Goal: Transaction & Acquisition: Book appointment/travel/reservation

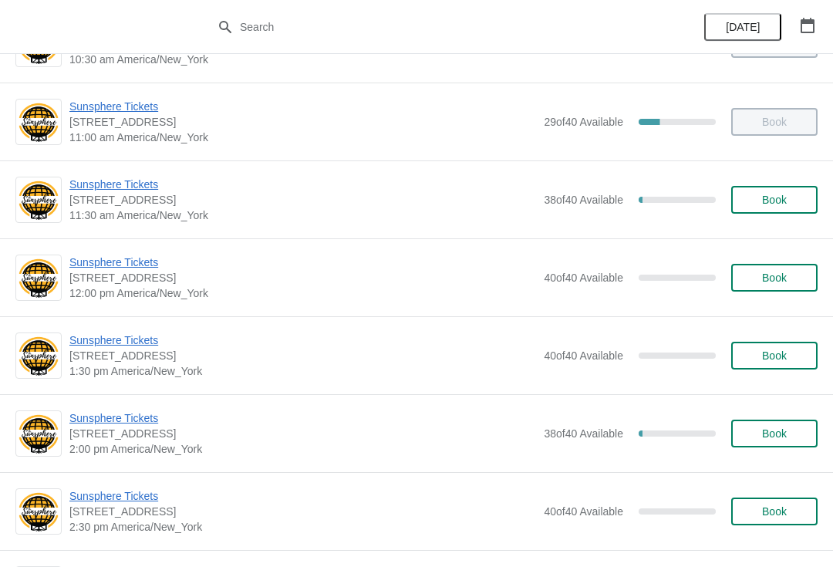
scroll to position [217, 0]
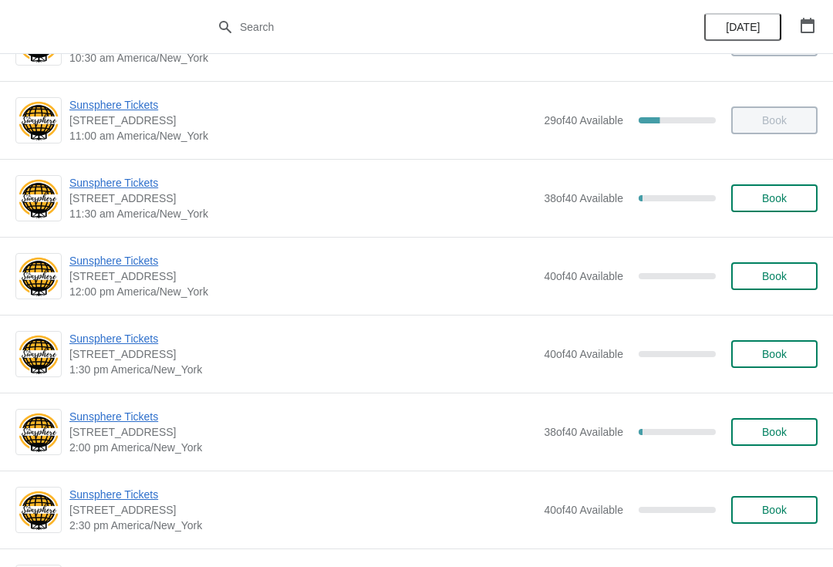
click at [759, 288] on button "Book" at bounding box center [774, 276] width 86 height 28
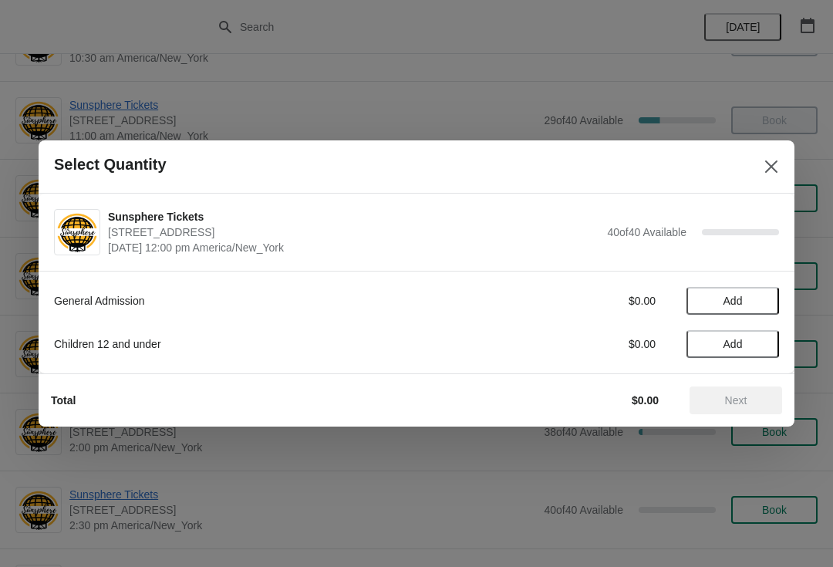
click at [753, 310] on button "Add" at bounding box center [733, 301] width 93 height 28
click at [764, 300] on icon at bounding box center [759, 301] width 16 height 16
click at [732, 404] on span "Next" at bounding box center [736, 400] width 22 height 12
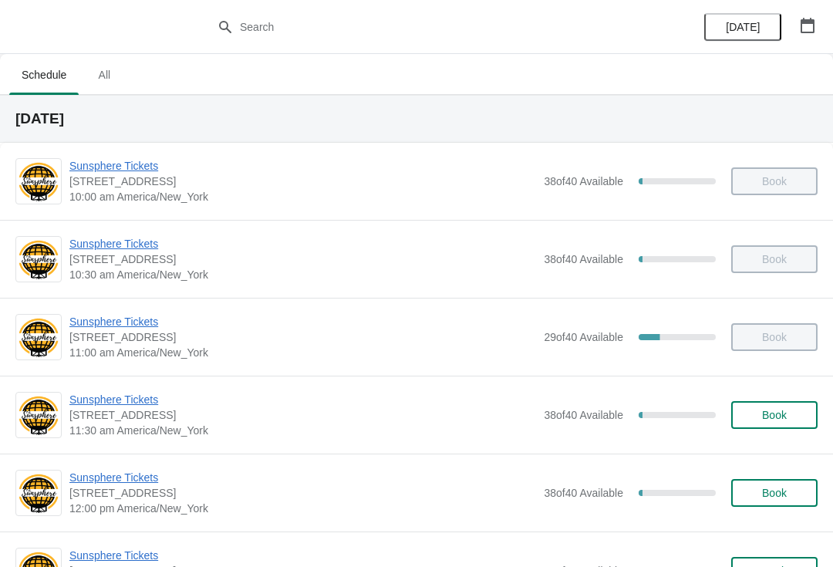
click at [786, 412] on span "Book" at bounding box center [774, 415] width 25 height 12
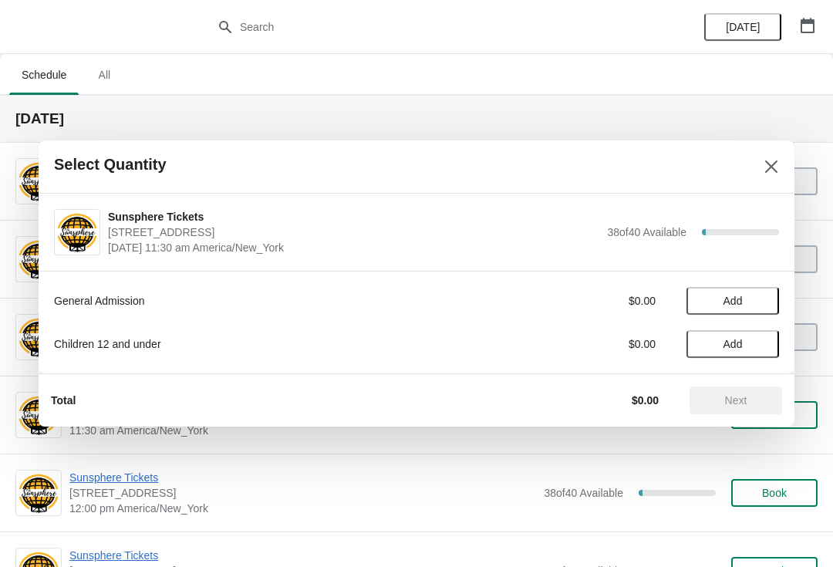
click at [777, 308] on button "Add" at bounding box center [733, 301] width 93 height 28
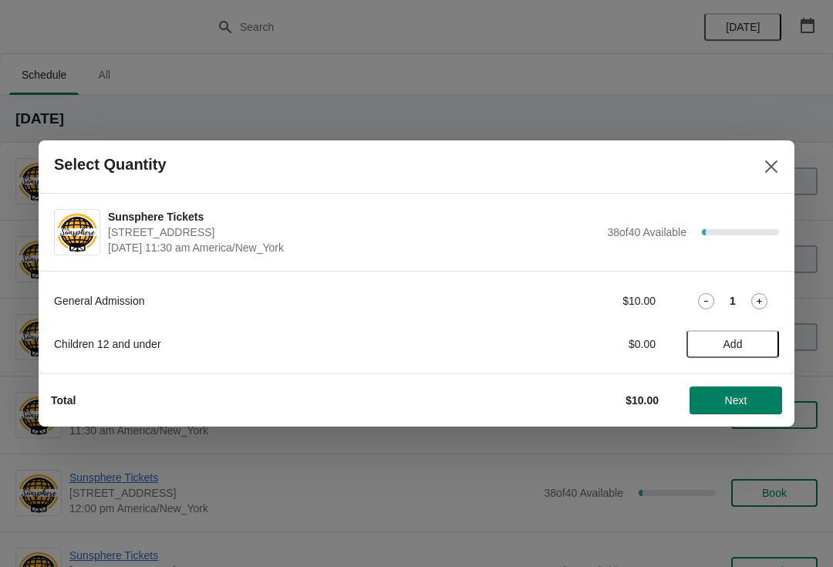
click at [757, 386] on button "Next" at bounding box center [736, 400] width 93 height 28
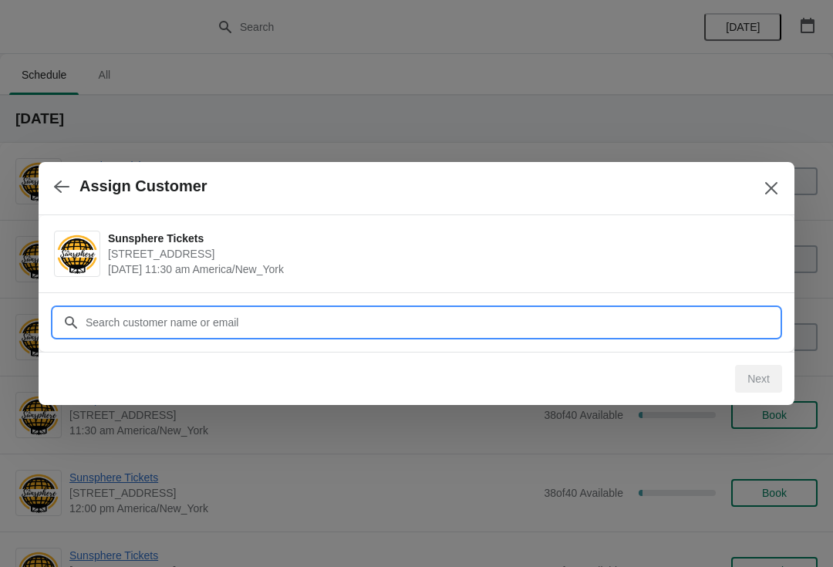
click at [734, 328] on input "Customer" at bounding box center [432, 323] width 694 height 28
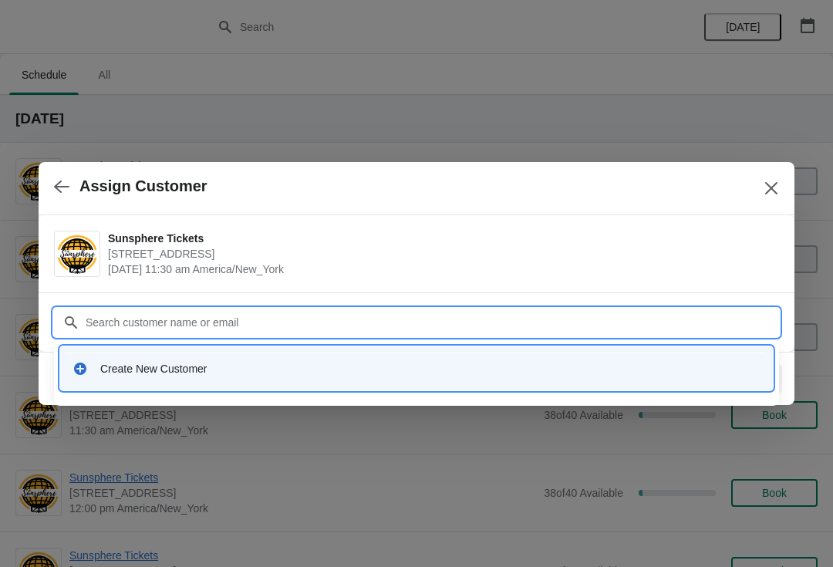
click at [132, 368] on div "Create New Customer" at bounding box center [430, 368] width 660 height 15
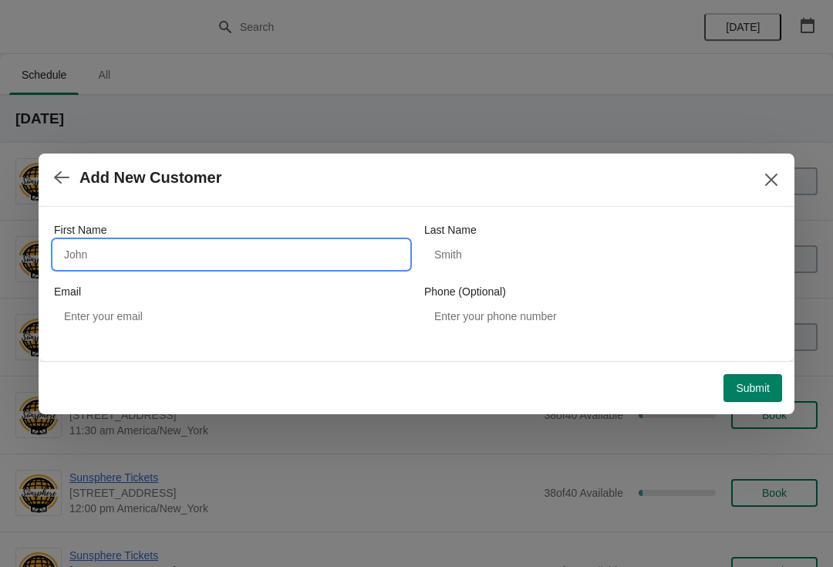
click at [140, 253] on input "First Name" at bounding box center [231, 255] width 355 height 28
type input "Walkin"
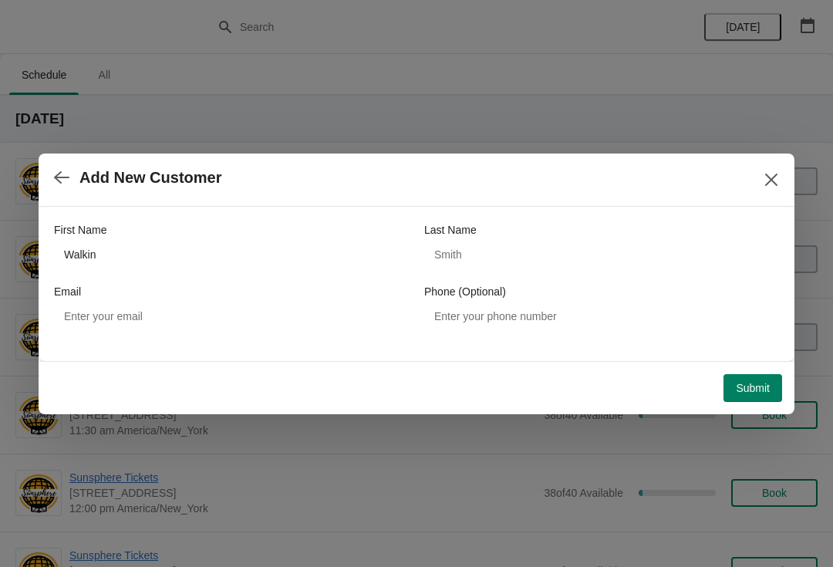
click at [747, 393] on span "Submit" at bounding box center [753, 388] width 34 height 12
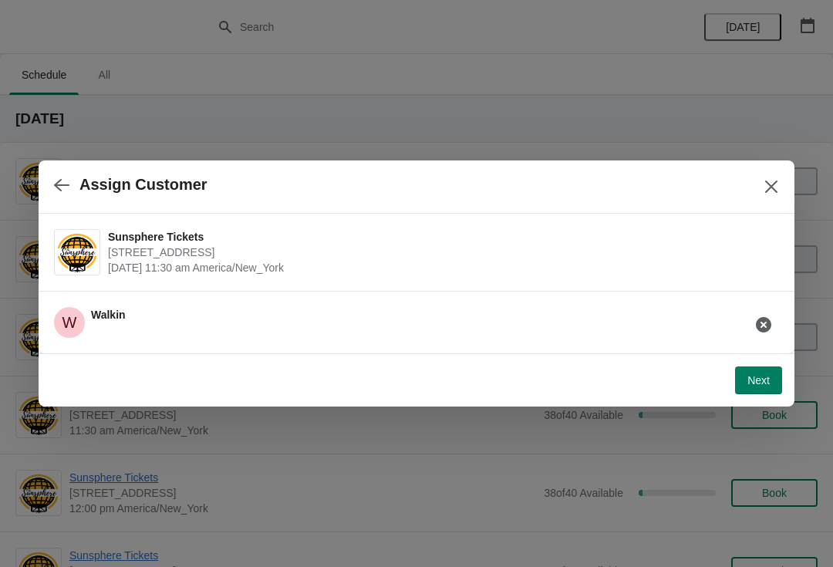
click at [748, 392] on button "Next" at bounding box center [758, 380] width 47 height 28
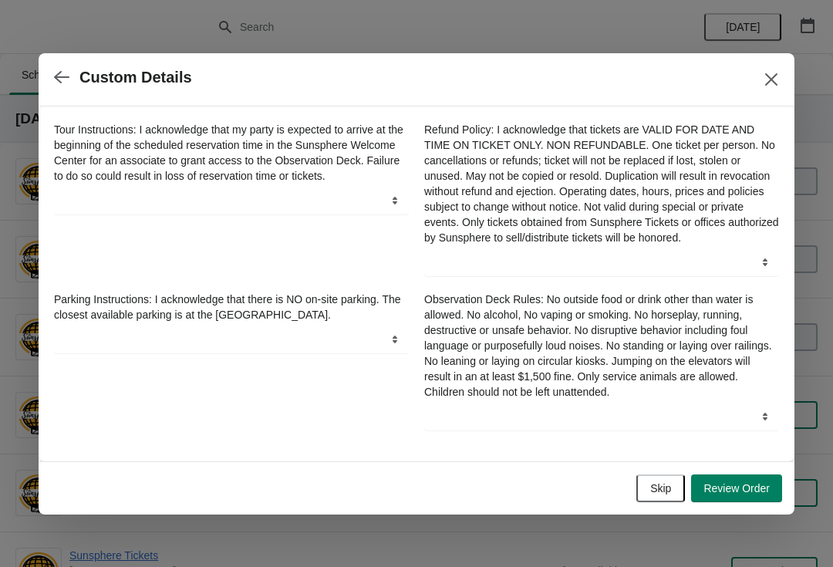
click at [646, 488] on button "Skip" at bounding box center [660, 488] width 49 height 28
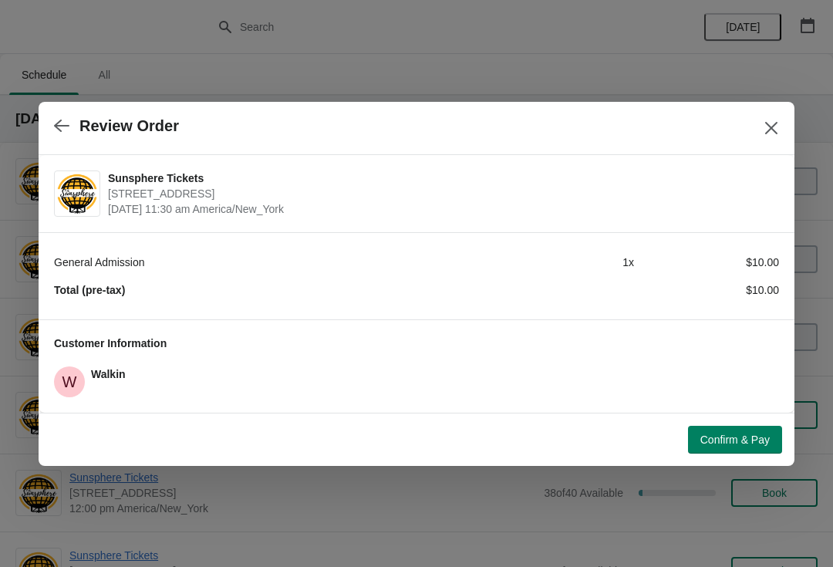
click at [728, 431] on button "Confirm & Pay" at bounding box center [735, 440] width 94 height 28
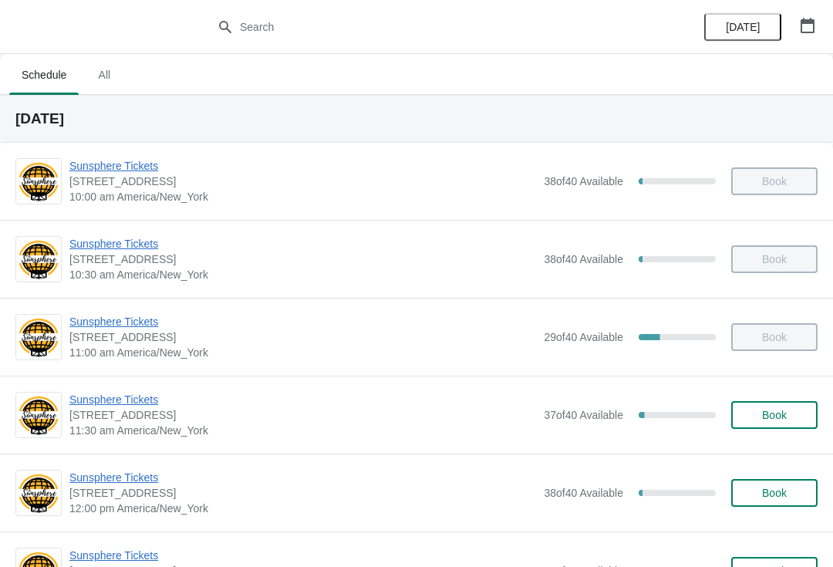
click at [773, 428] on button "Book" at bounding box center [774, 415] width 86 height 28
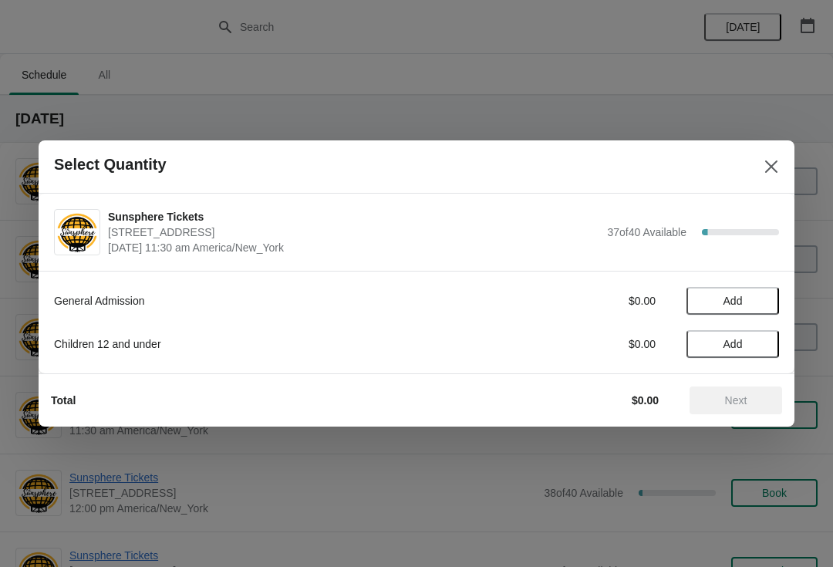
click at [747, 282] on div "General Admission $0.00 Add Children 12 and under $0.00 Add" at bounding box center [416, 315] width 725 height 86
click at [752, 302] on span "Add" at bounding box center [732, 301] width 65 height 12
click at [763, 308] on icon at bounding box center [759, 301] width 16 height 16
click at [706, 413] on button "Next" at bounding box center [736, 400] width 93 height 28
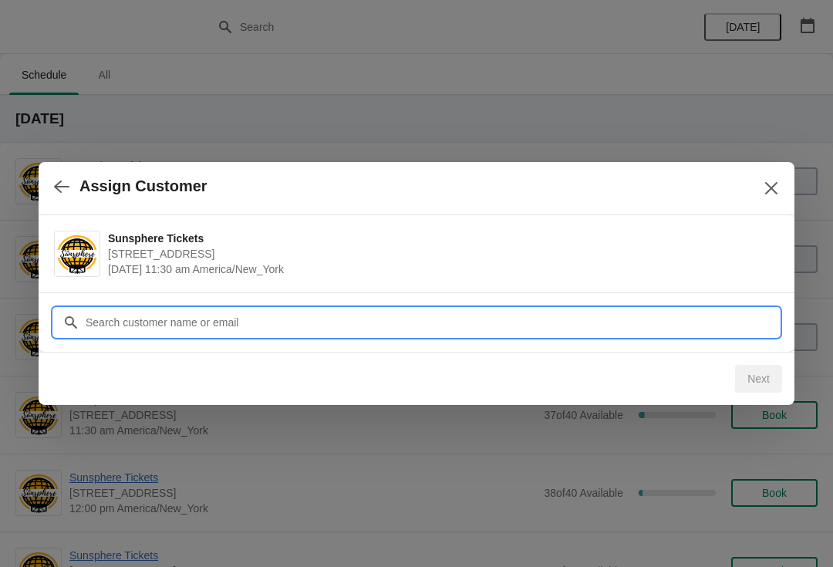
click at [714, 319] on input "Customer" at bounding box center [432, 323] width 694 height 28
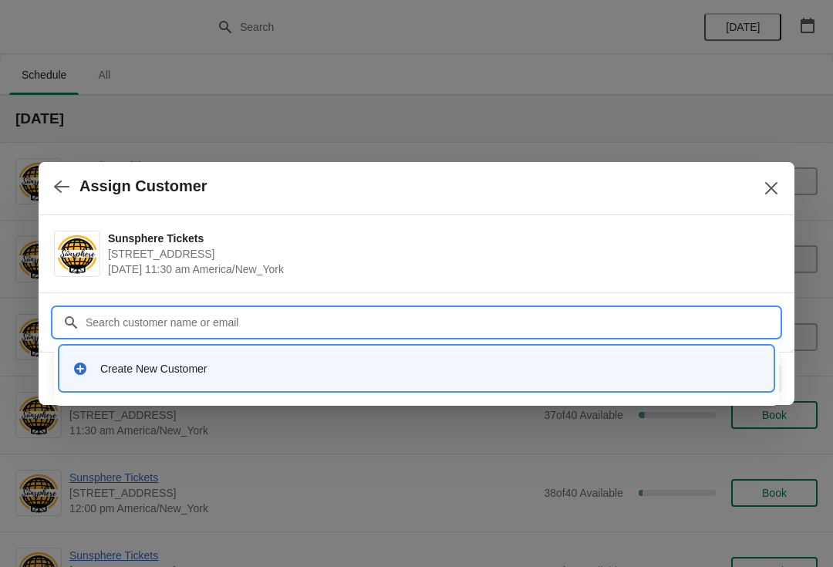
click at [241, 360] on div "Create New Customer" at bounding box center [416, 369] width 700 height 32
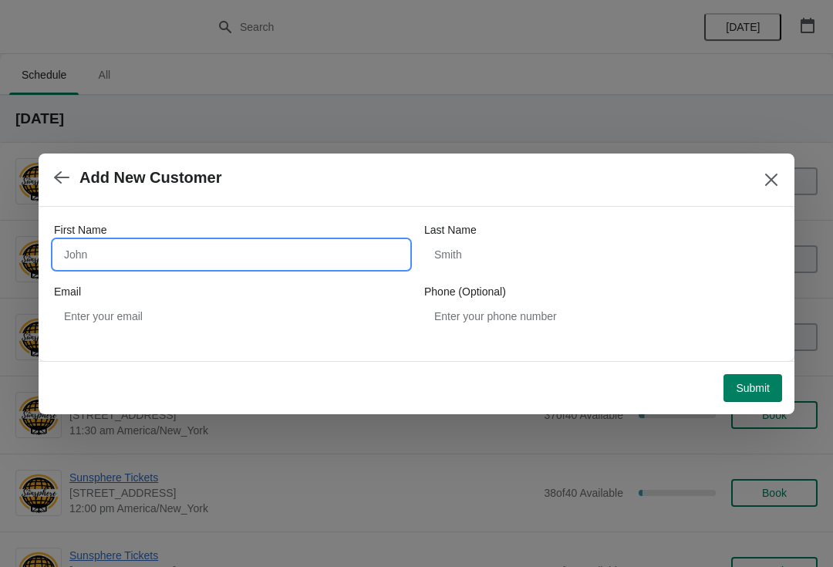
click at [236, 258] on input "First Name" at bounding box center [231, 255] width 355 height 28
type input "W"
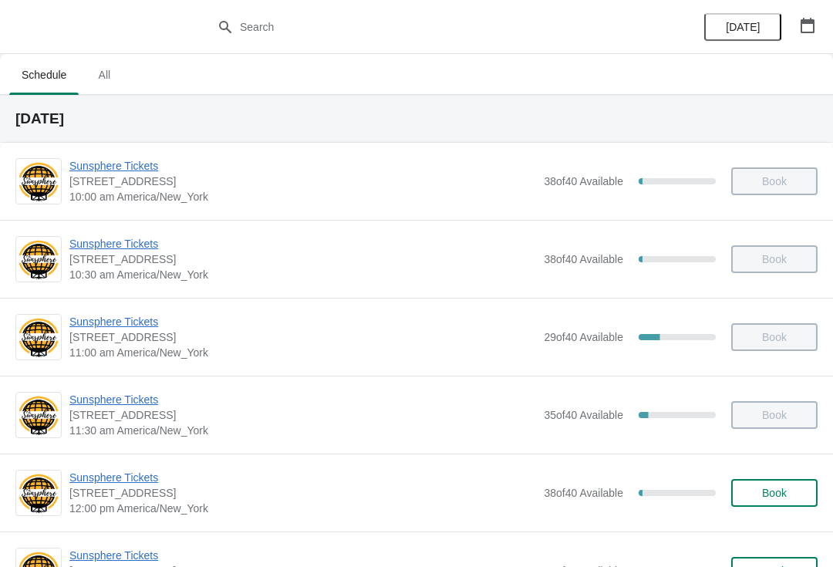
click at [764, 488] on span "Book" at bounding box center [774, 493] width 25 height 12
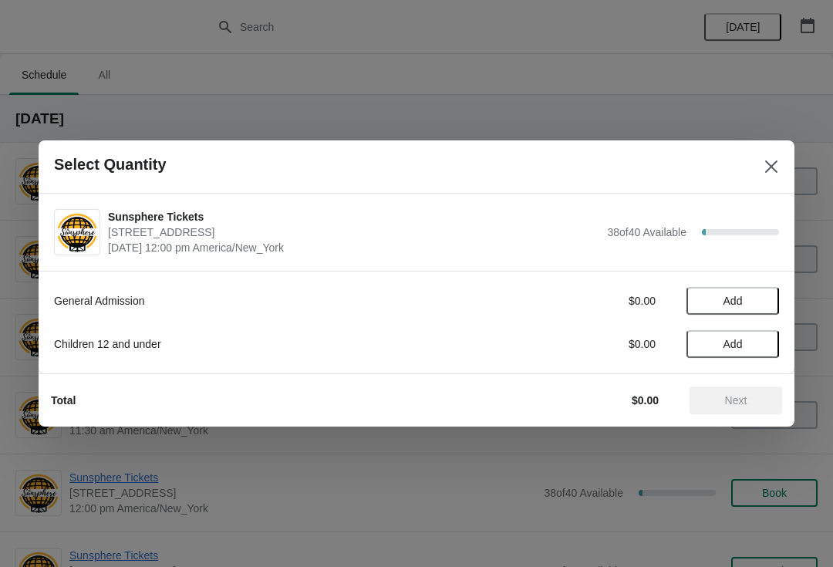
click at [760, 298] on span "Add" at bounding box center [732, 301] width 65 height 12
click at [765, 306] on icon at bounding box center [759, 301] width 16 height 16
click at [735, 403] on span "Next" at bounding box center [736, 400] width 22 height 12
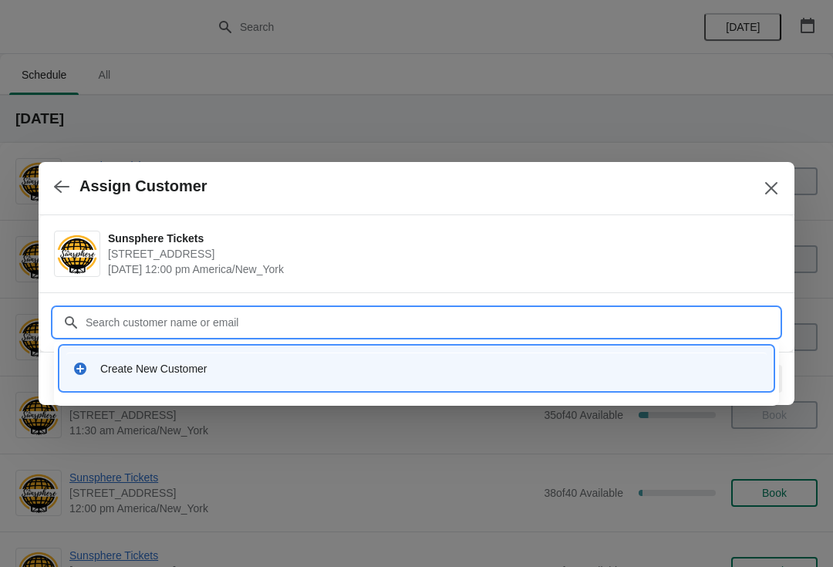
click at [405, 359] on div "Create New Customer" at bounding box center [416, 369] width 700 height 32
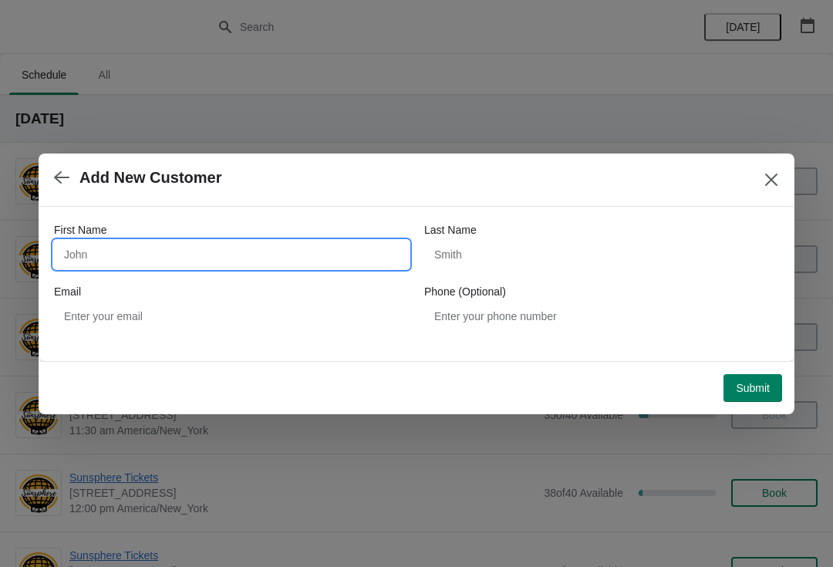
click at [272, 262] on input "First Name" at bounding box center [231, 255] width 355 height 28
type input "W"
click at [743, 369] on div "Submit" at bounding box center [413, 385] width 737 height 34
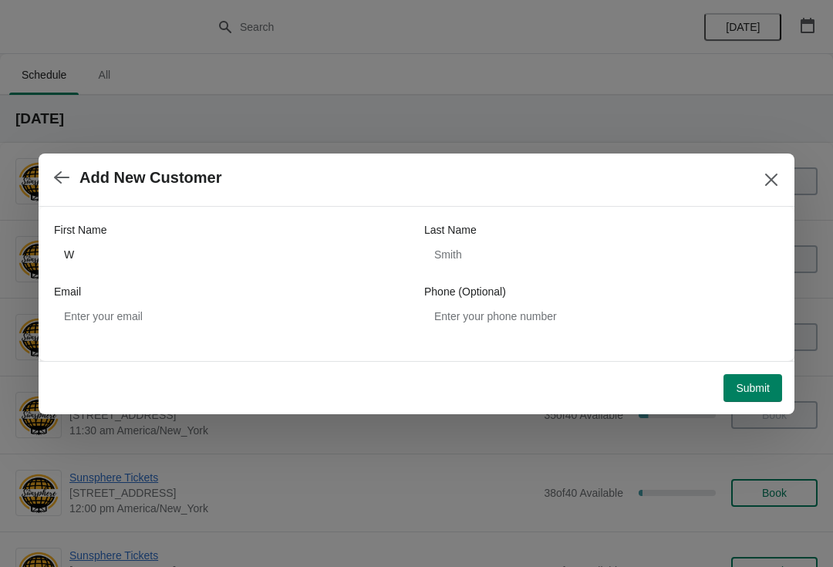
click at [754, 390] on span "Submit" at bounding box center [753, 388] width 34 height 12
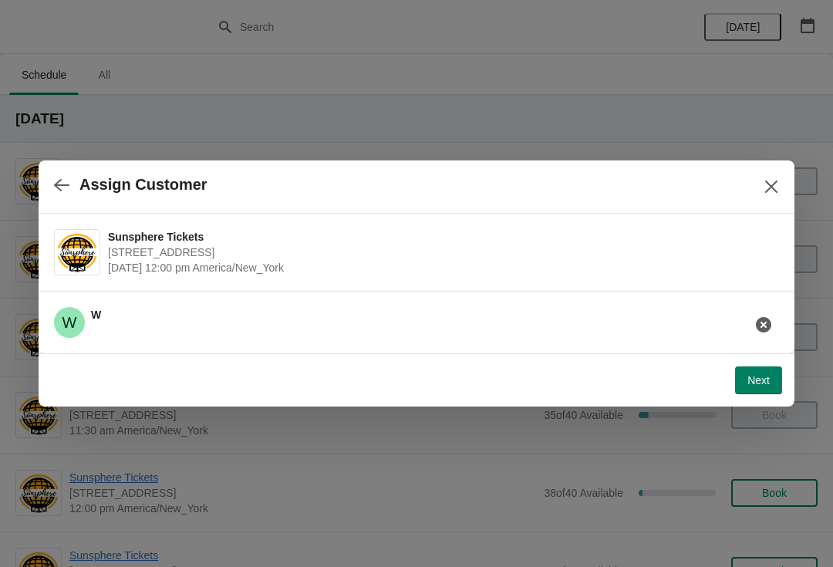
click at [745, 361] on div "Next" at bounding box center [413, 377] width 737 height 34
click at [755, 374] on span "Next" at bounding box center [758, 380] width 22 height 12
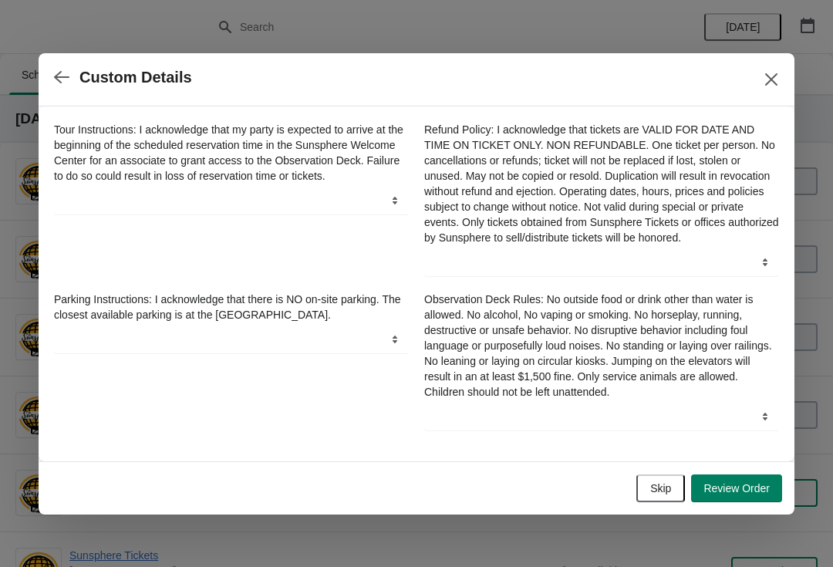
click at [656, 489] on span "Skip" at bounding box center [660, 488] width 21 height 12
